Goal: Task Accomplishment & Management: Manage account settings

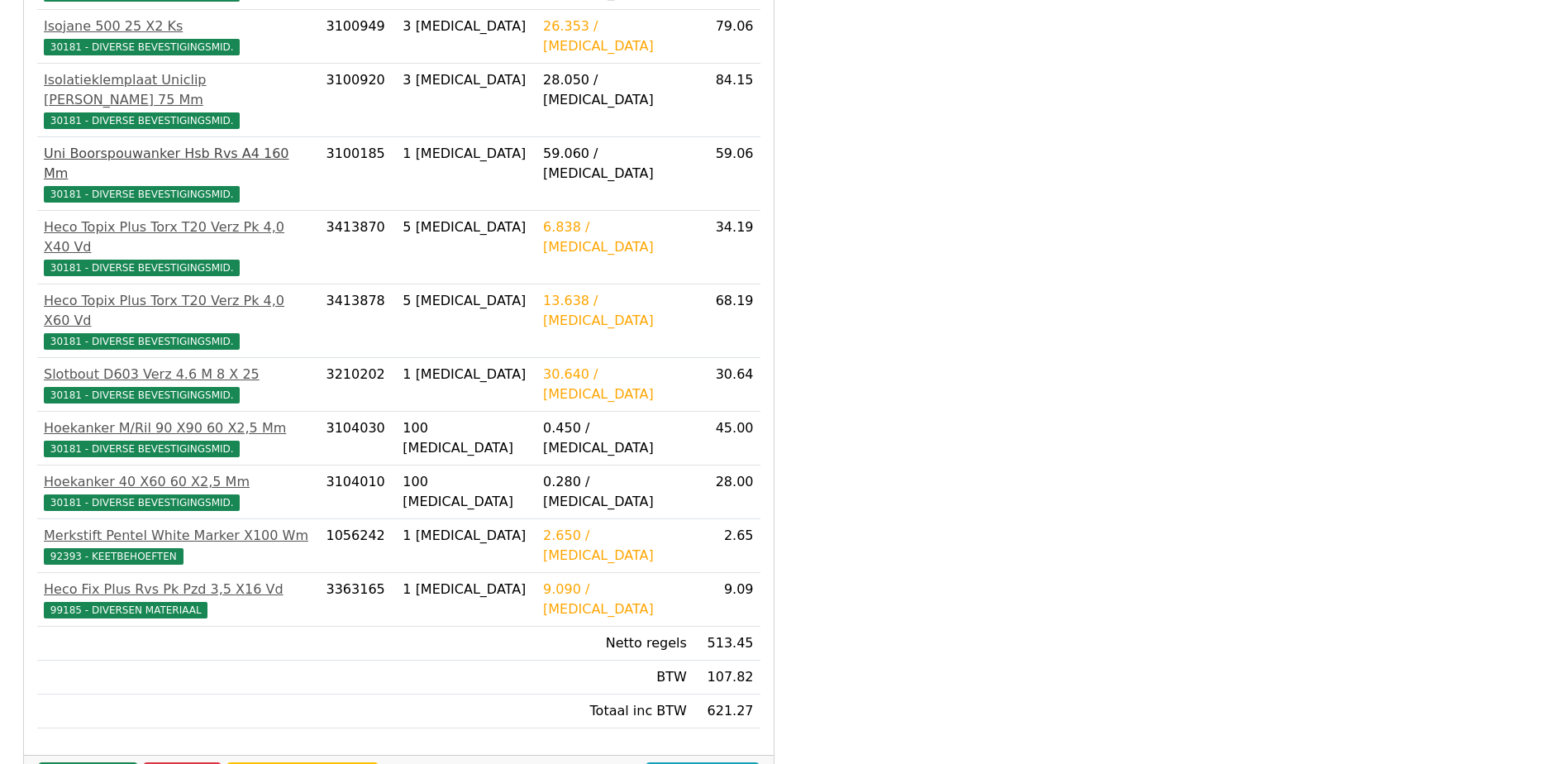
scroll to position [462, 0]
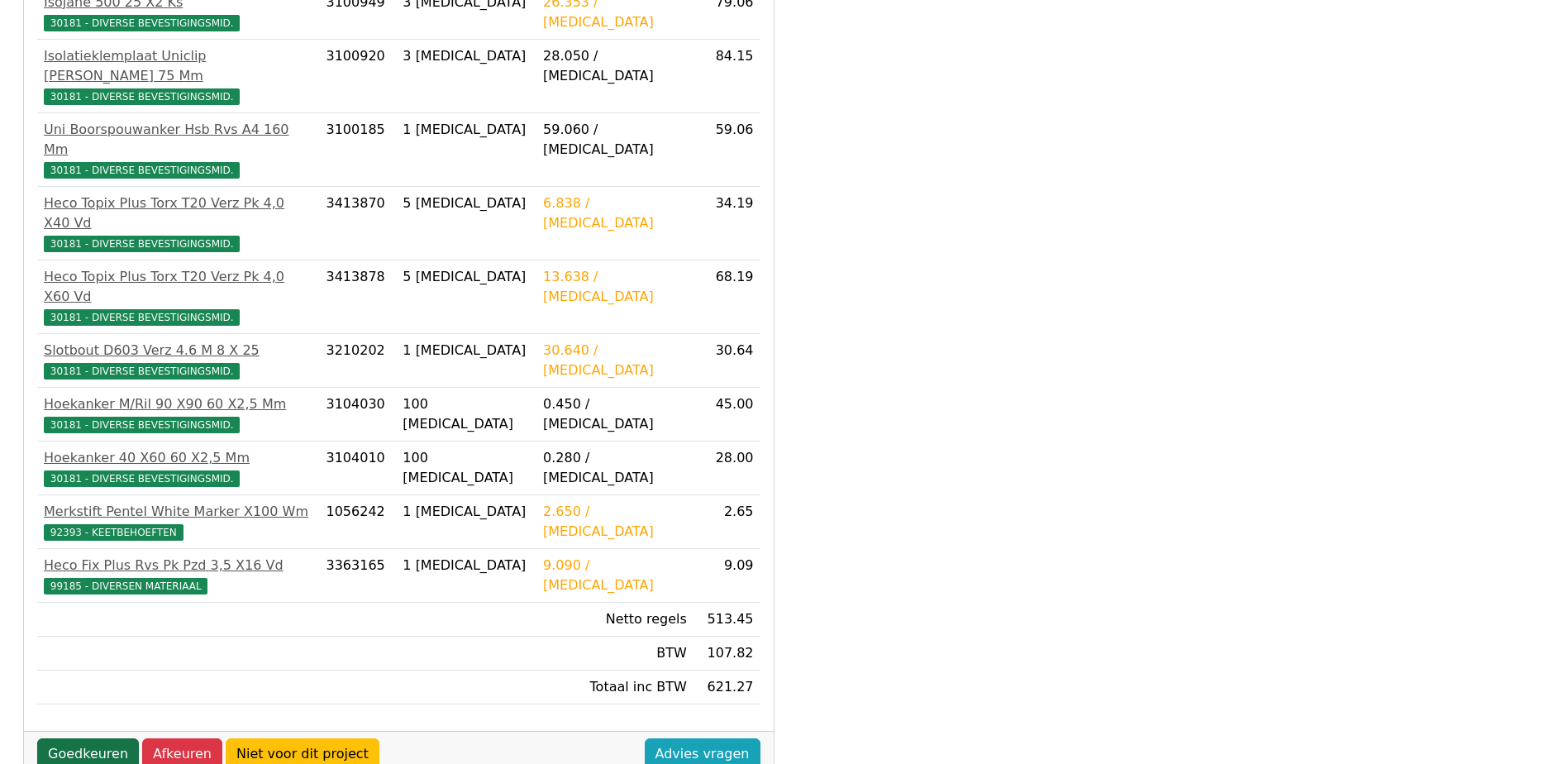
click at [86, 738] on link "Goedkeuren" at bounding box center [87, 753] width 102 height 31
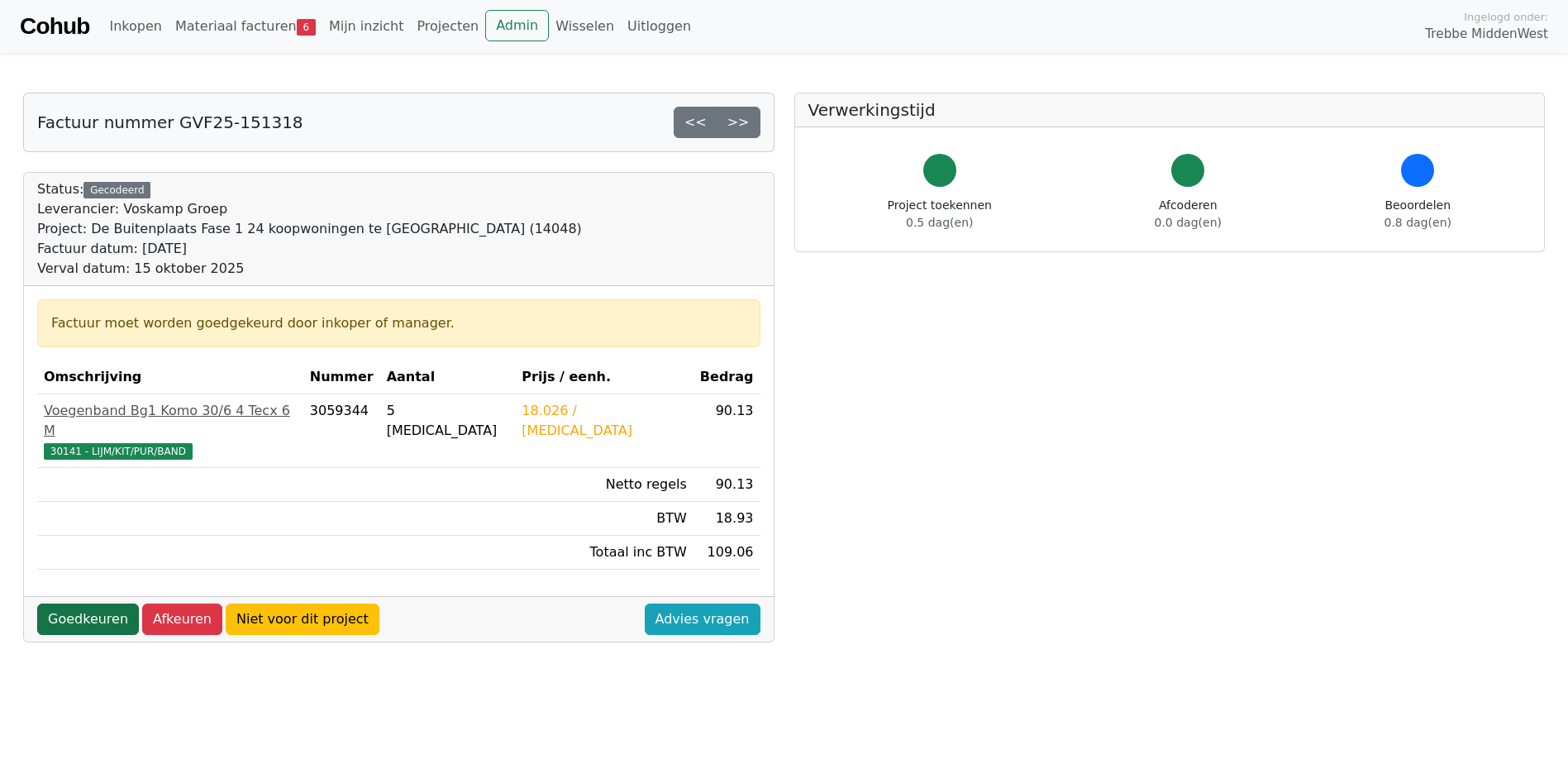
click at [89, 604] on link "Goedkeuren" at bounding box center [87, 619] width 102 height 31
click at [98, 604] on link "Goedkeuren" at bounding box center [87, 619] width 102 height 31
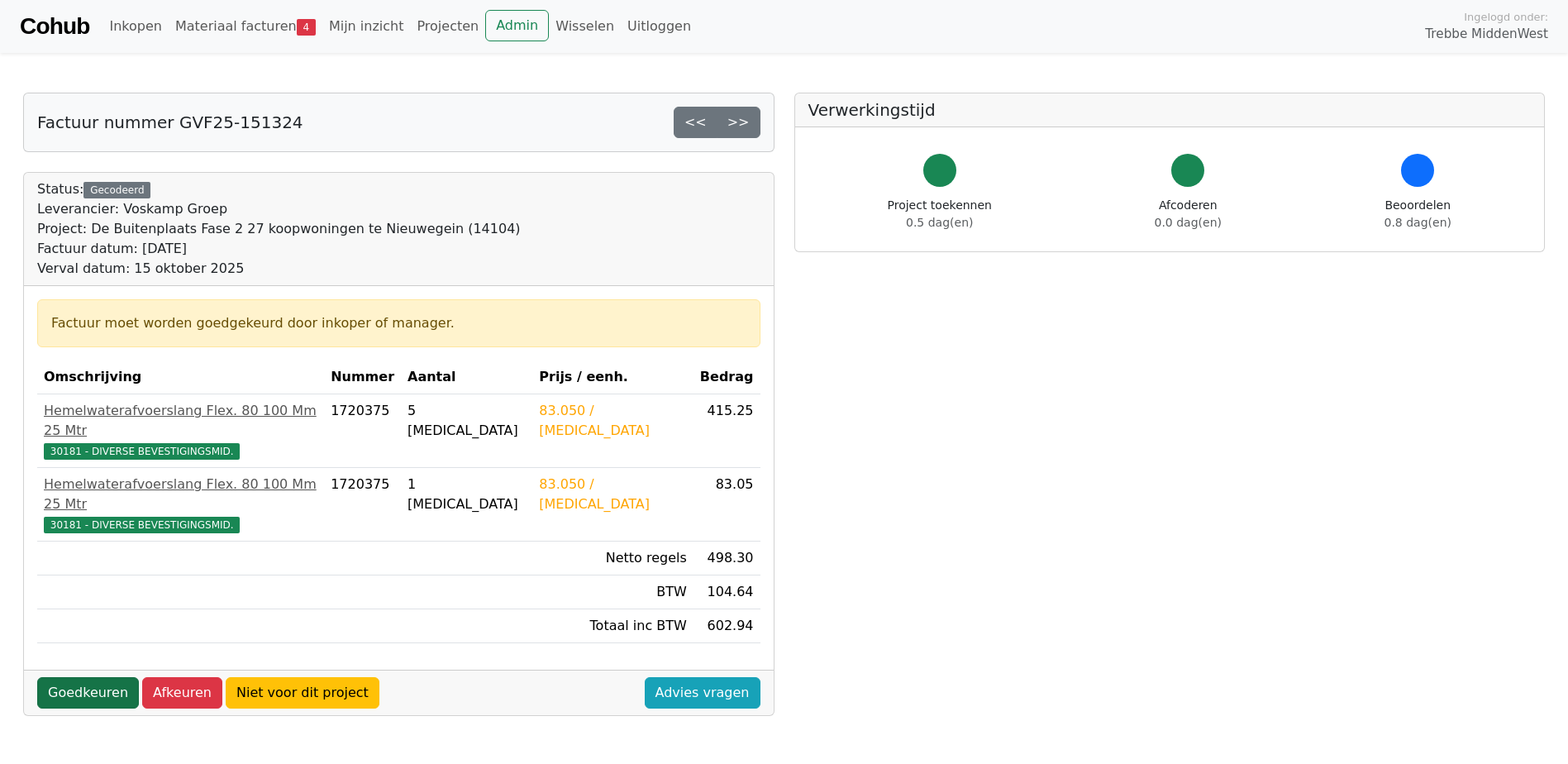
click at [82, 677] on link "Goedkeuren" at bounding box center [87, 692] width 102 height 31
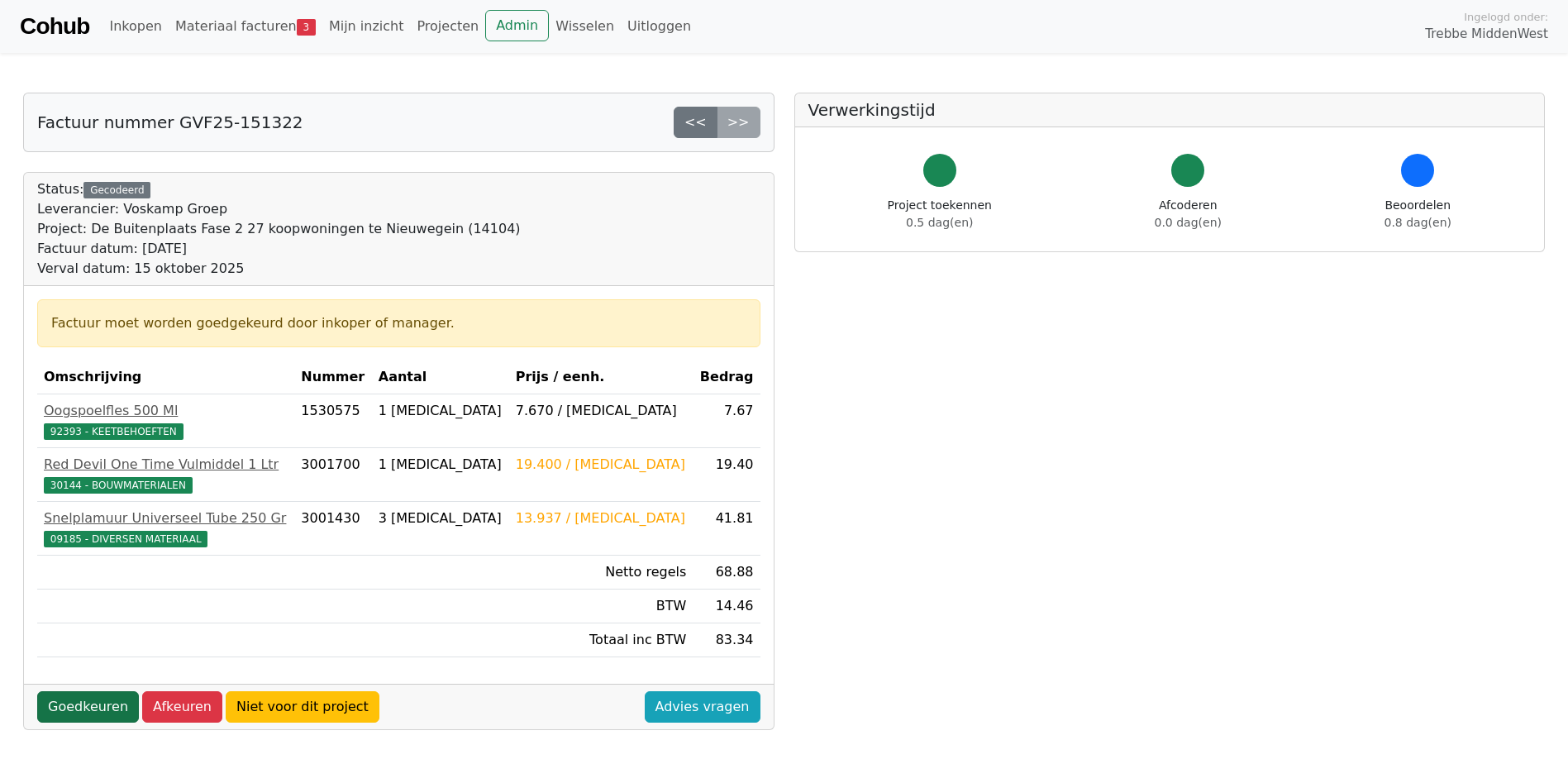
click at [81, 709] on link "Goedkeuren" at bounding box center [87, 706] width 102 height 31
